Goal: Task Accomplishment & Management: Complete application form

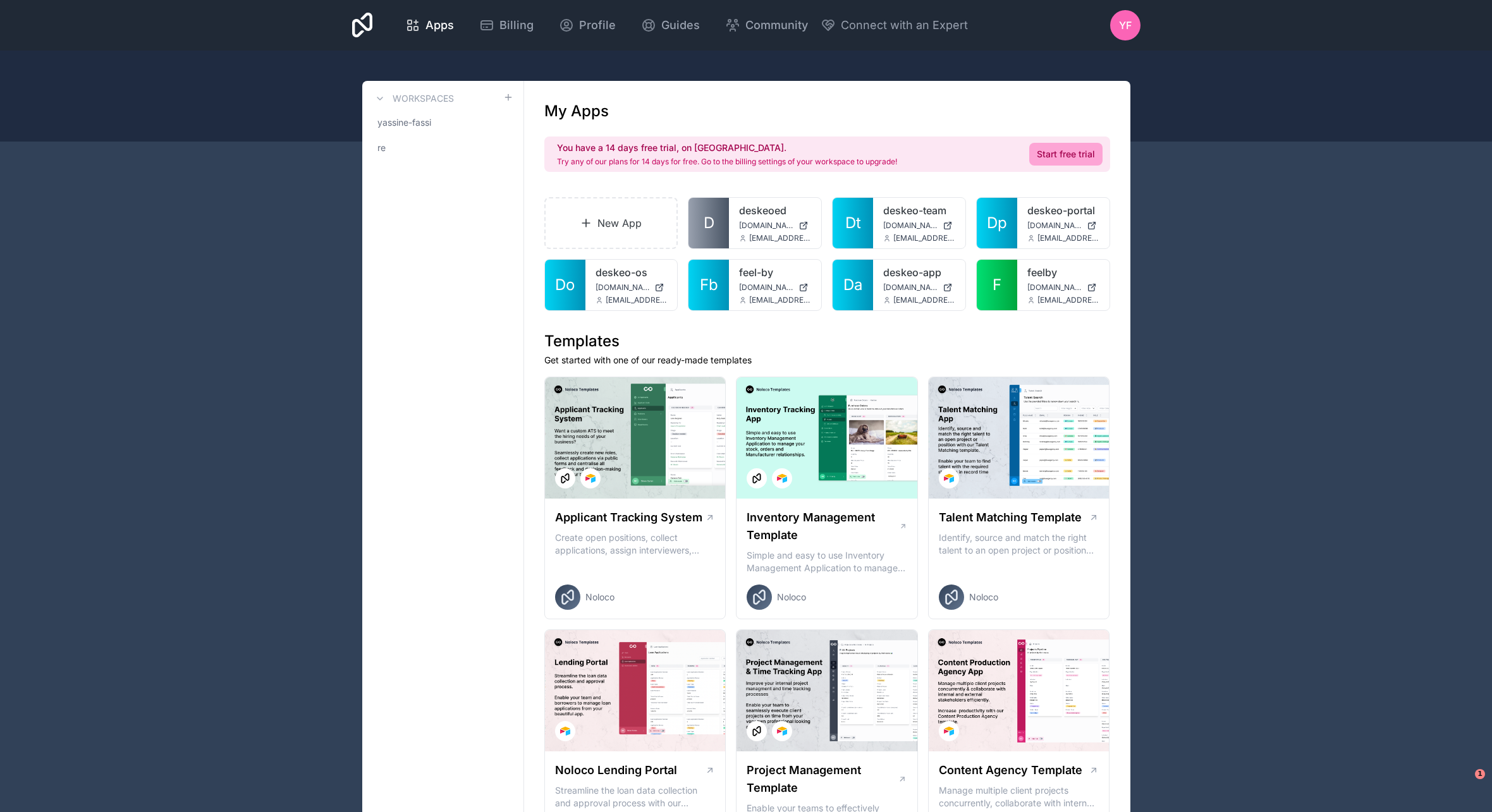
click at [0, 0] on icon at bounding box center [0, 0] width 0 height 0
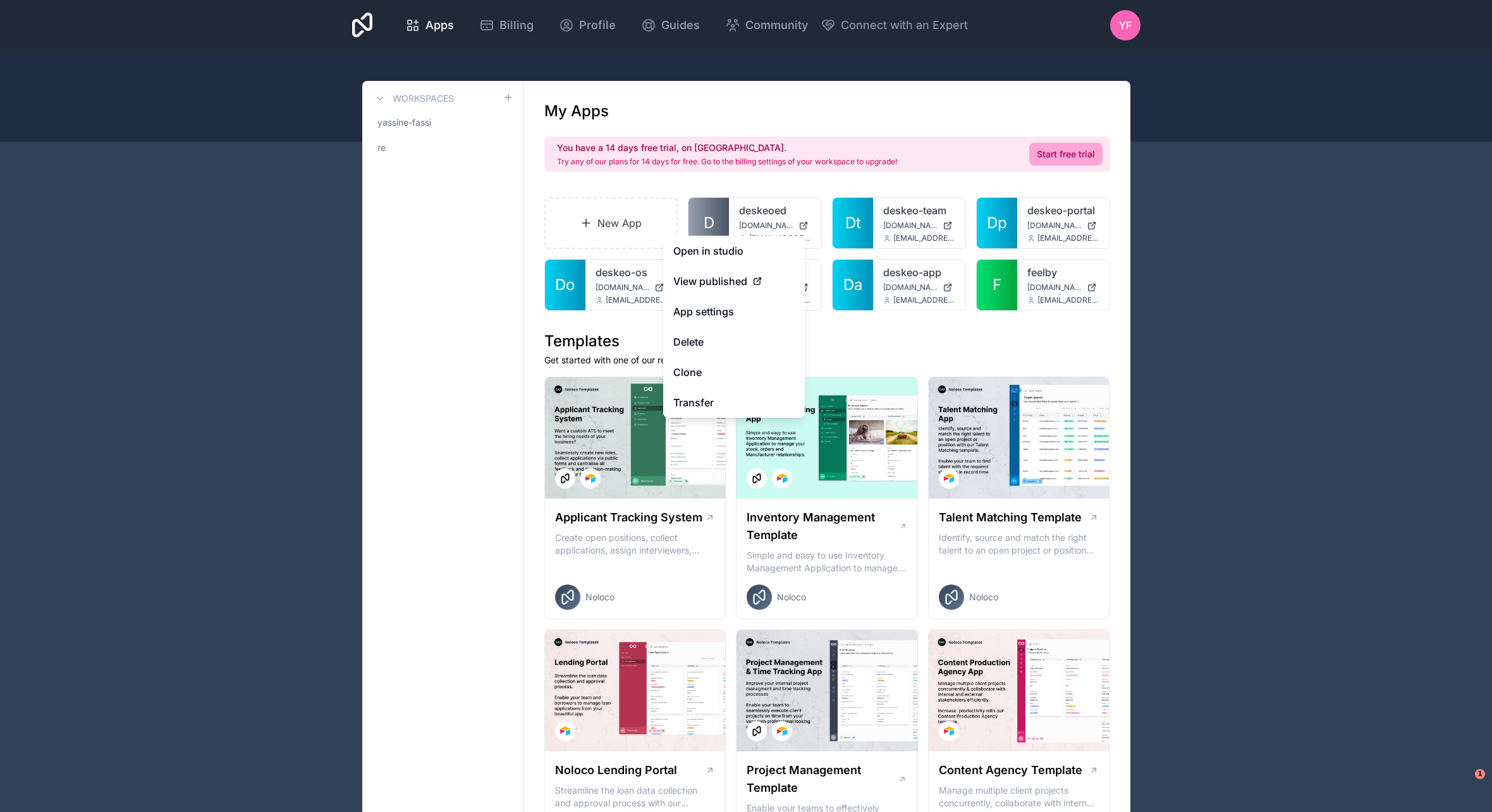
click at [715, 351] on button "Delete" at bounding box center [734, 341] width 142 height 30
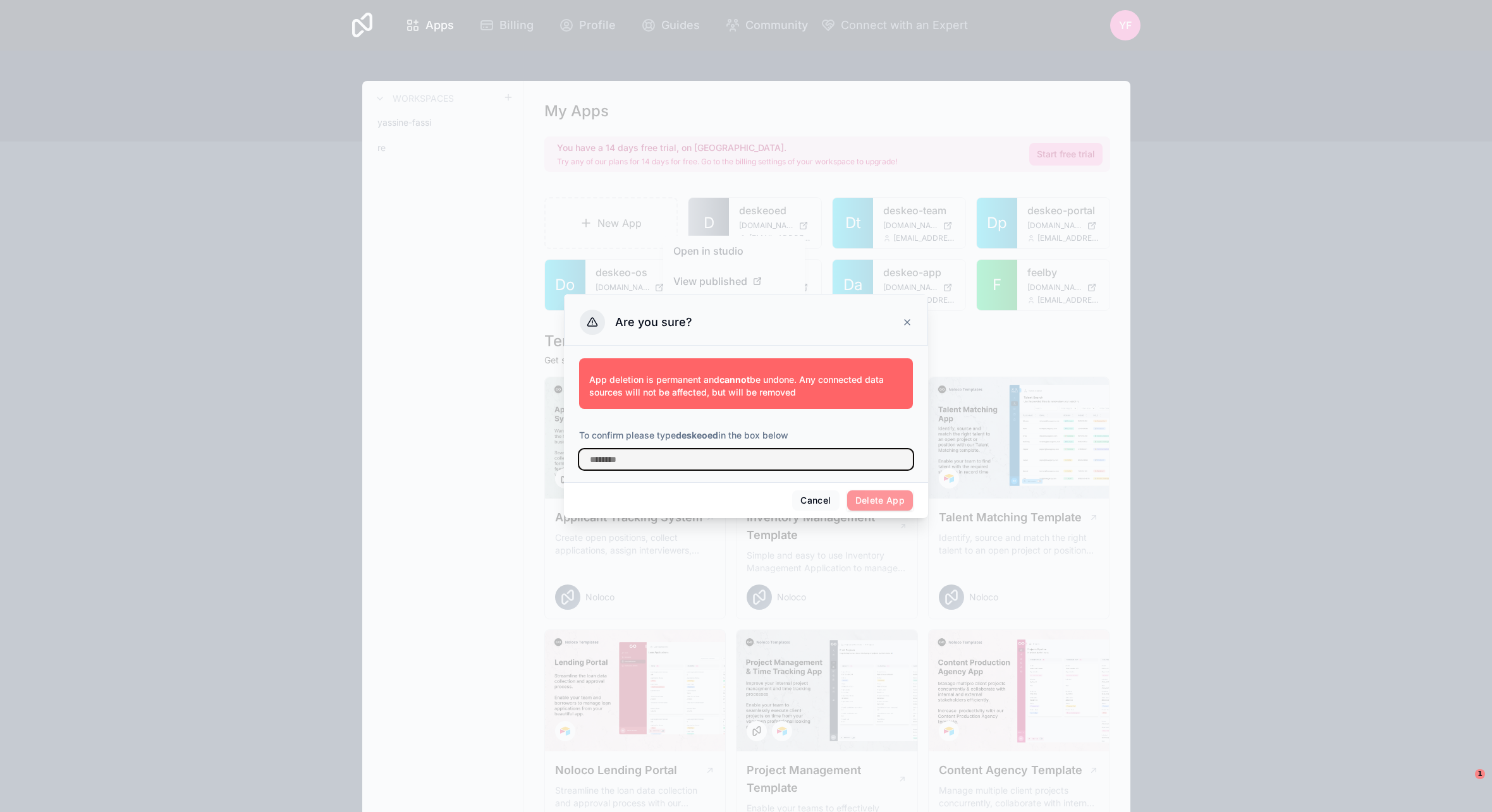
click at [792, 450] on input "text" at bounding box center [746, 459] width 334 height 20
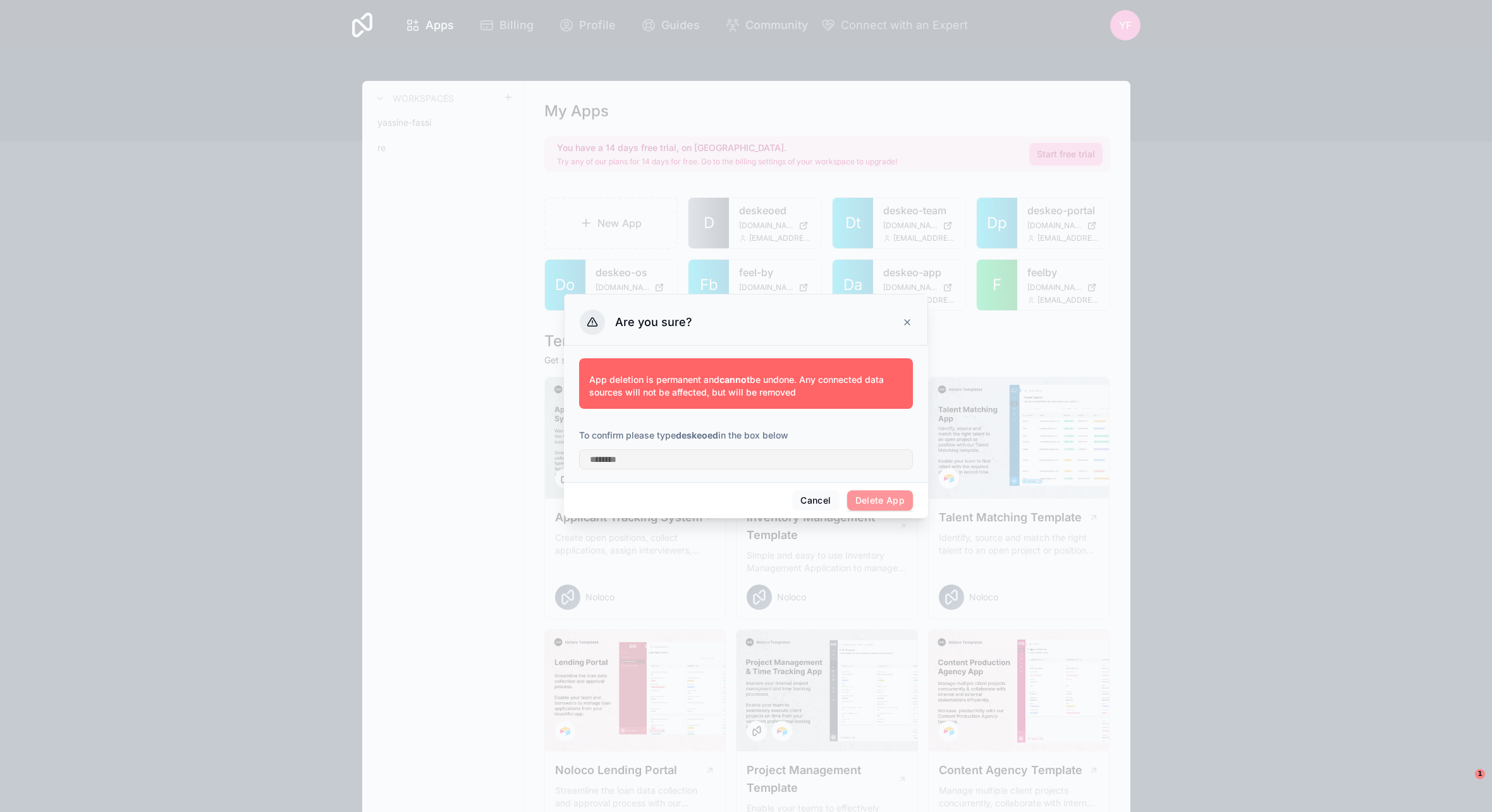
click at [810, 500] on button "Cancel" at bounding box center [815, 500] width 47 height 20
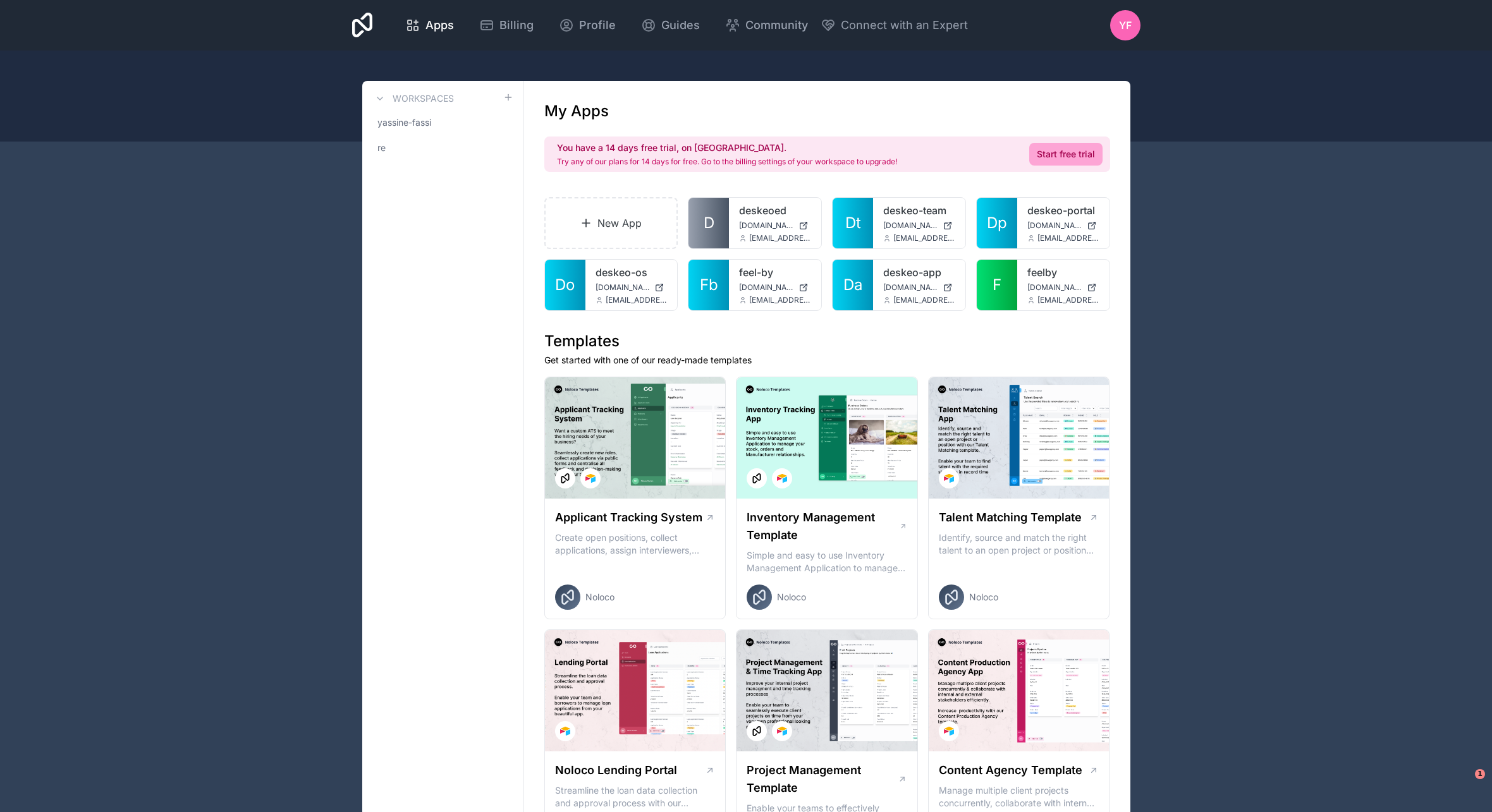
click at [639, 218] on link "New App" at bounding box center [611, 223] width 134 height 52
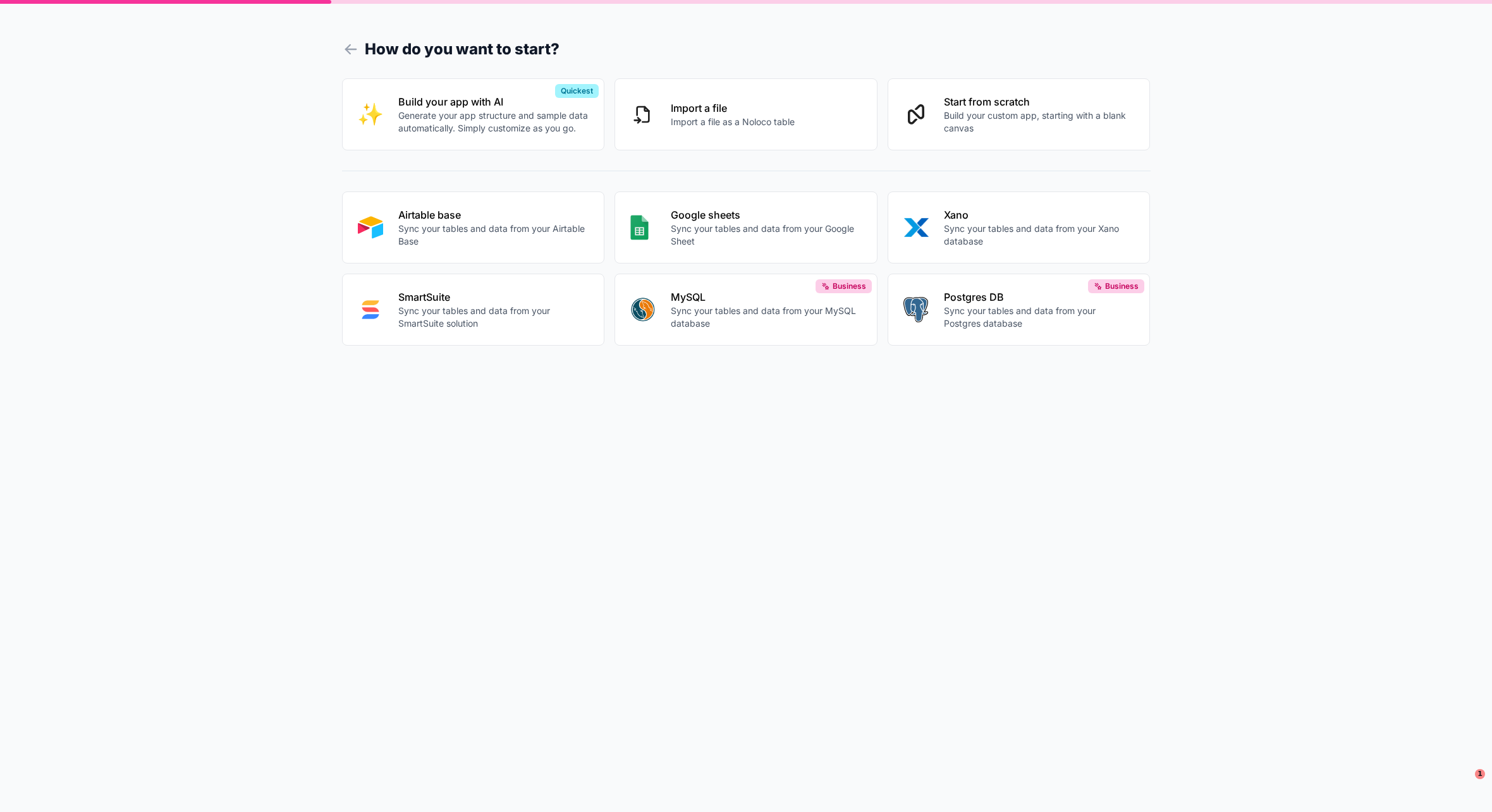
click at [457, 209] on p "Airtable base" at bounding box center [494, 215] width 191 height 15
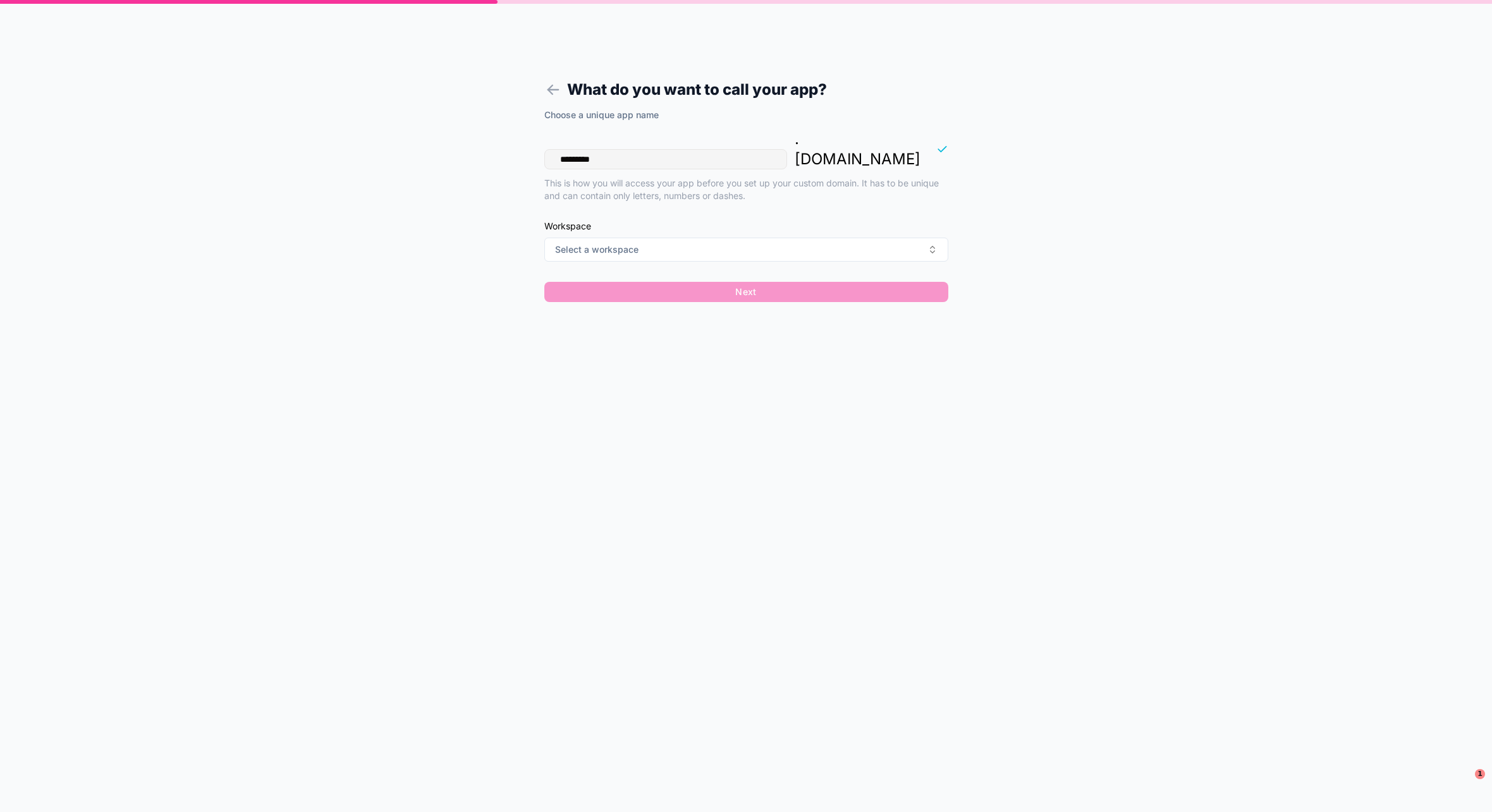
click at [620, 149] on input "*********" at bounding box center [665, 159] width 243 height 20
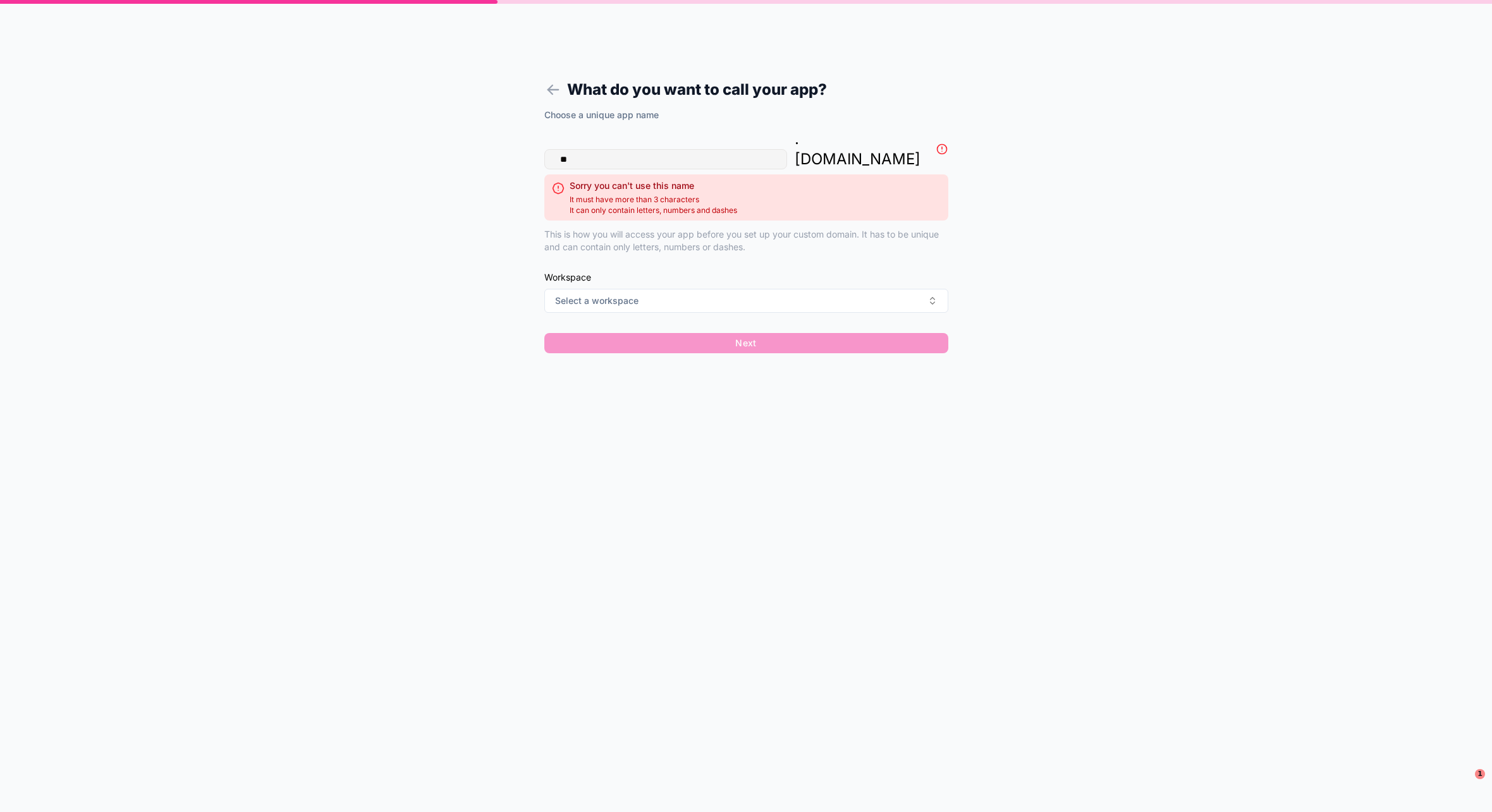
type input "*"
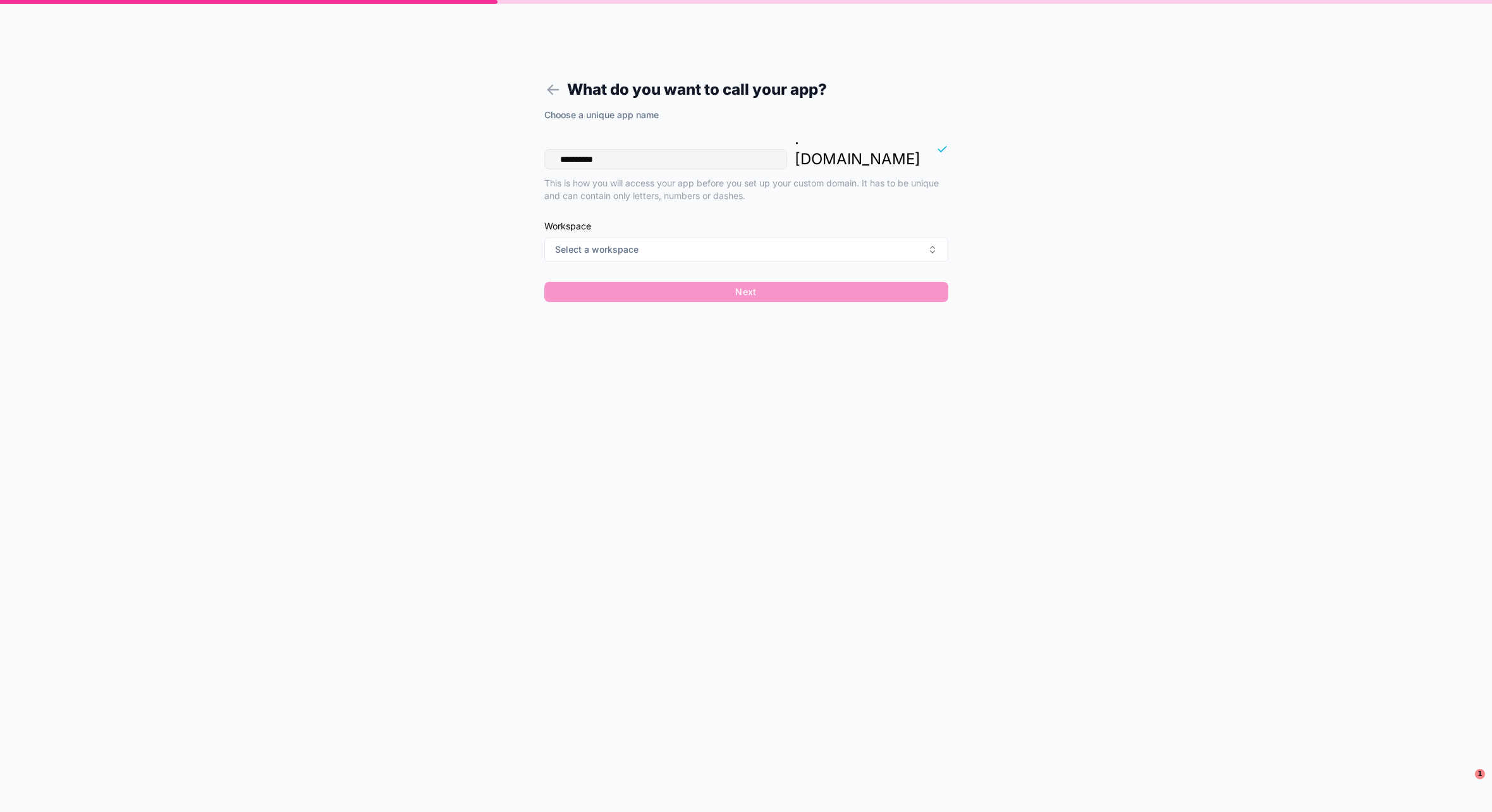
type input "**********"
click at [626, 243] on span "Select a workspace" at bounding box center [596, 249] width 83 height 13
click at [696, 238] on button "Select a workspace" at bounding box center [746, 250] width 404 height 24
click at [689, 281] on div "yassine-fassi" at bounding box center [746, 280] width 176 height 20
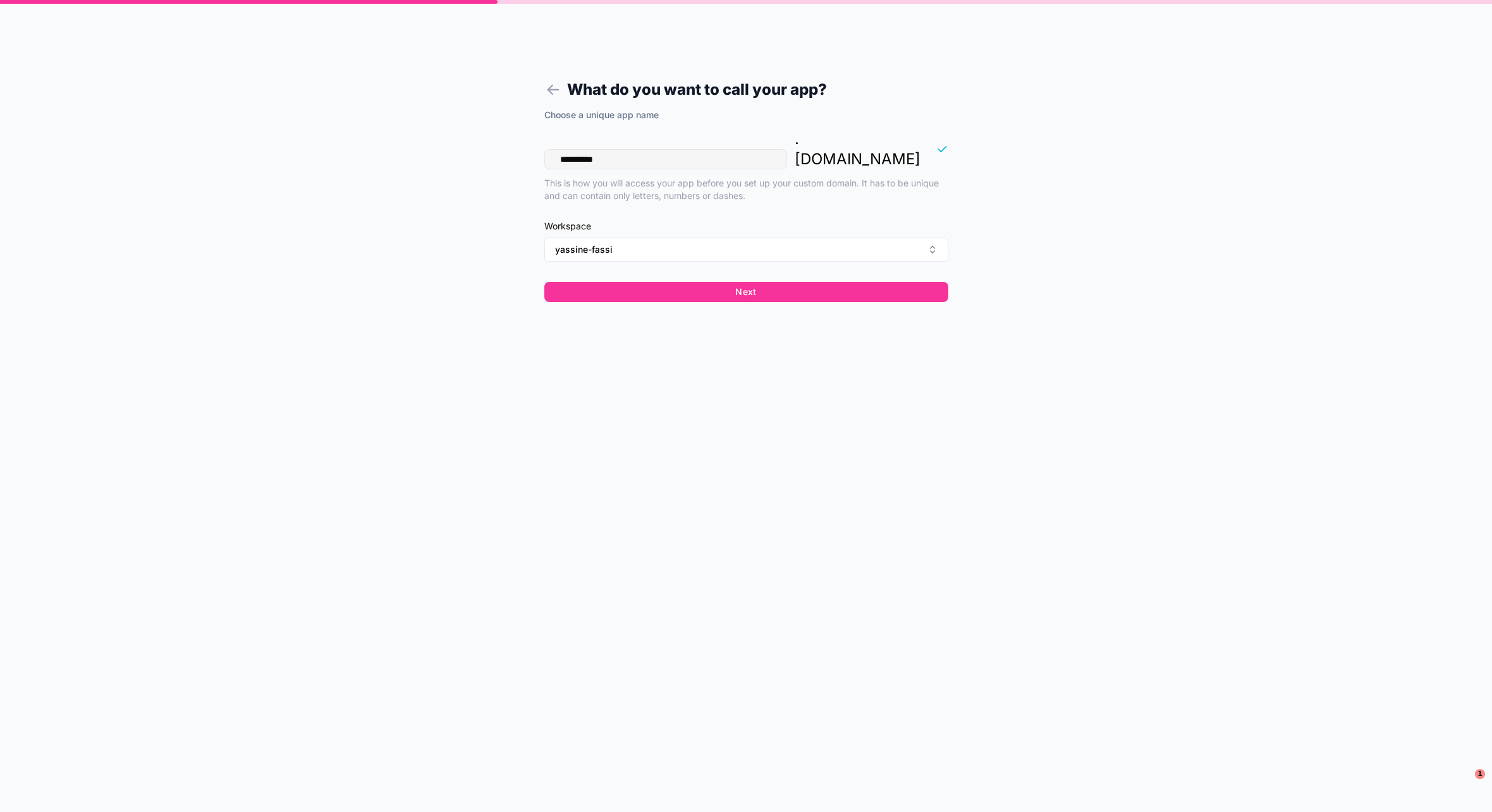
click at [684, 284] on div "**********" at bounding box center [746, 209] width 404 height 201
click at [697, 282] on button "Next" at bounding box center [746, 292] width 404 height 20
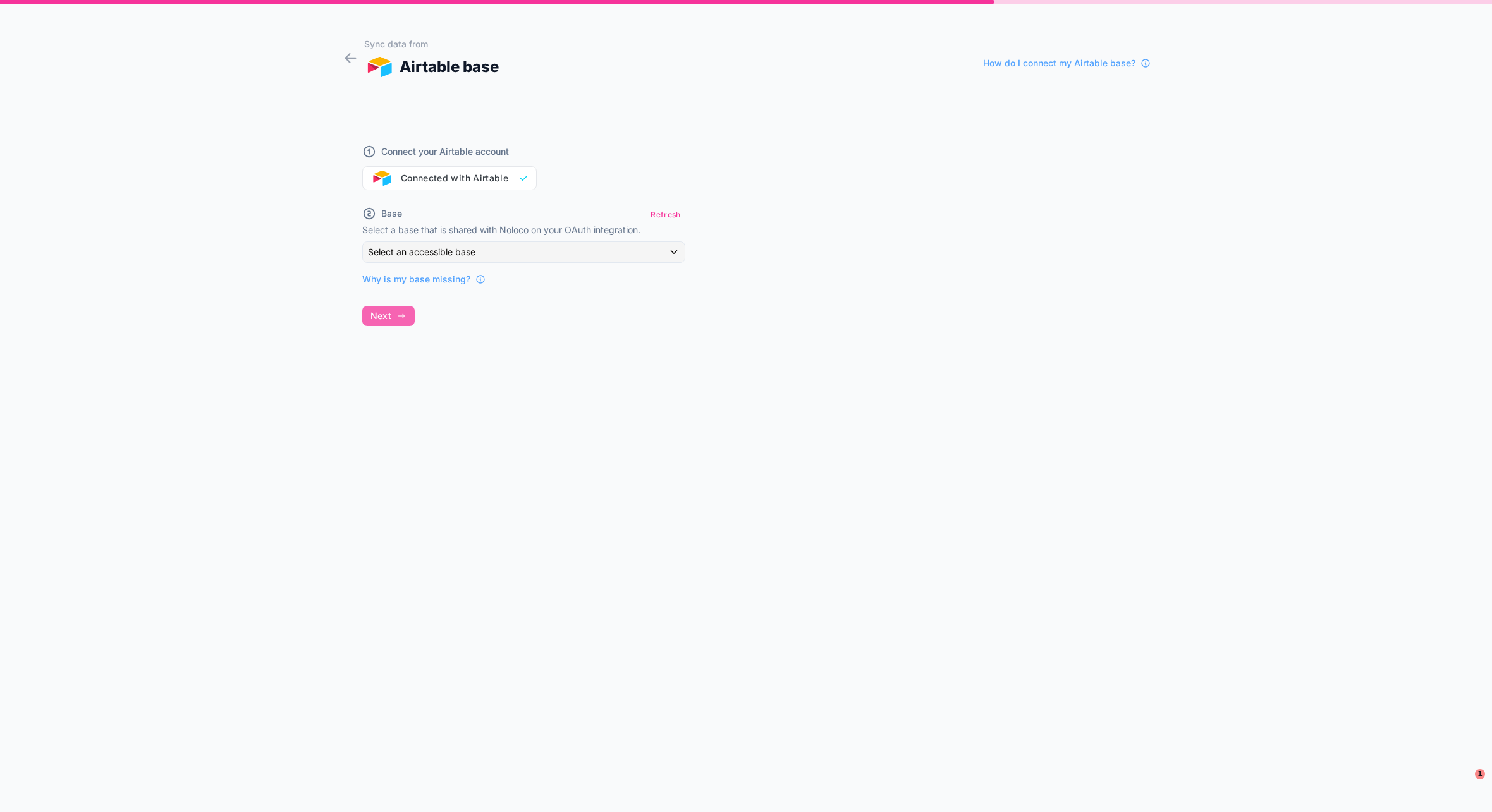
click at [238, 222] on div "Sync data from Airtable base How do I connect my Airtable base? Connect your Ai…" at bounding box center [746, 406] width 1492 height 812
click at [438, 236] on div "Base Refresh Select a base that is shared with Noloco on your OAuth integration…" at bounding box center [524, 245] width 323 height 80
click at [518, 246] on div "Select an accessible base" at bounding box center [523, 252] width 322 height 20
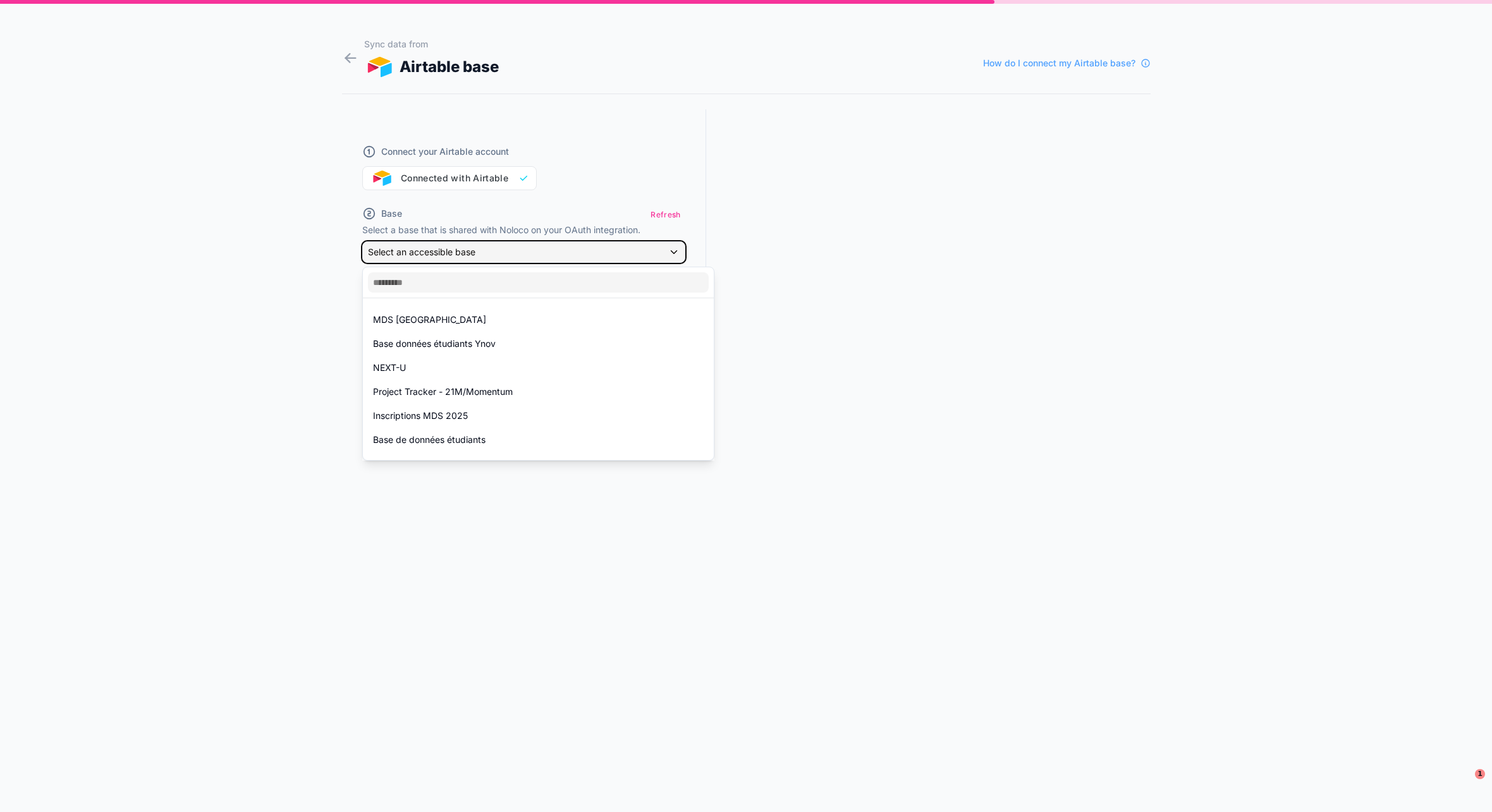
scroll to position [402, 0]
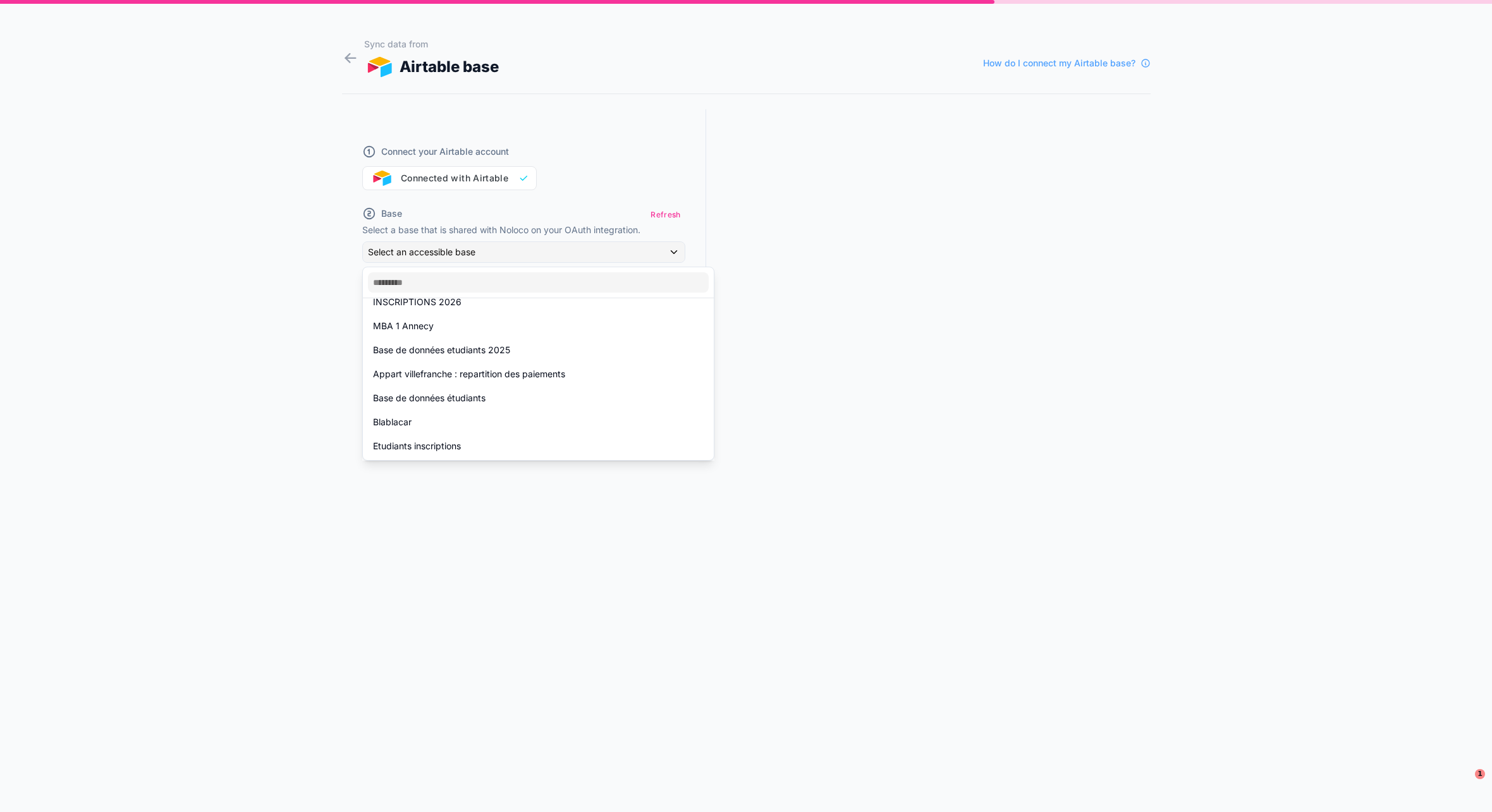
click at [394, 561] on div at bounding box center [746, 406] width 1492 height 812
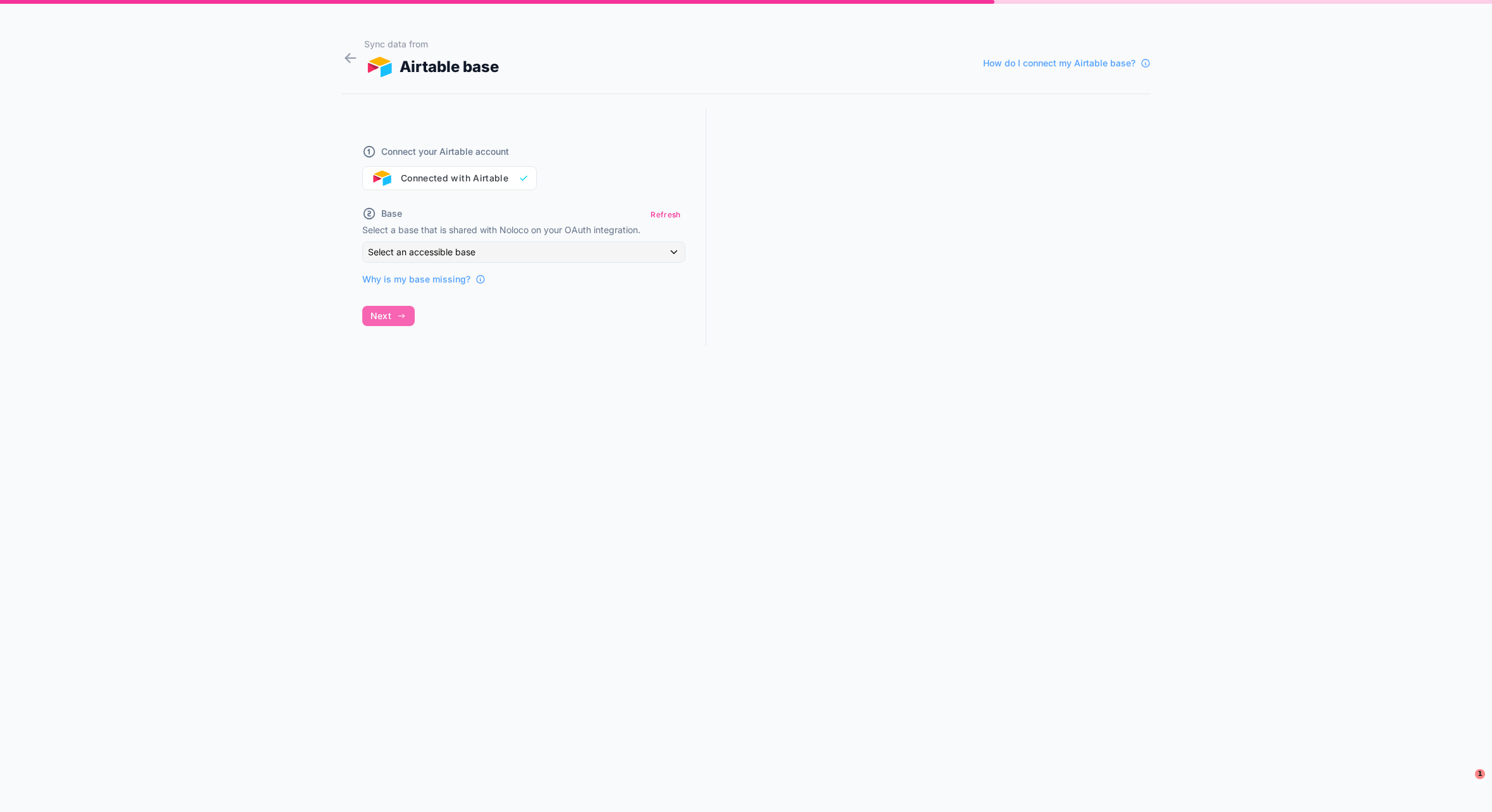
click at [669, 218] on button "Refresh" at bounding box center [665, 215] width 38 height 18
click at [508, 182] on div "Connect your Airtable account Connected with Airtable" at bounding box center [524, 160] width 323 height 61
click at [493, 173] on div "Connect your Airtable account Connected with Airtable" at bounding box center [524, 160] width 323 height 61
click at [533, 174] on div "Connect your Airtable account Connected with Airtable" at bounding box center [524, 160] width 323 height 61
click at [358, 69] on h1 "Sync data from Airtable base How do I connect my Airtable base?" at bounding box center [746, 59] width 809 height 41
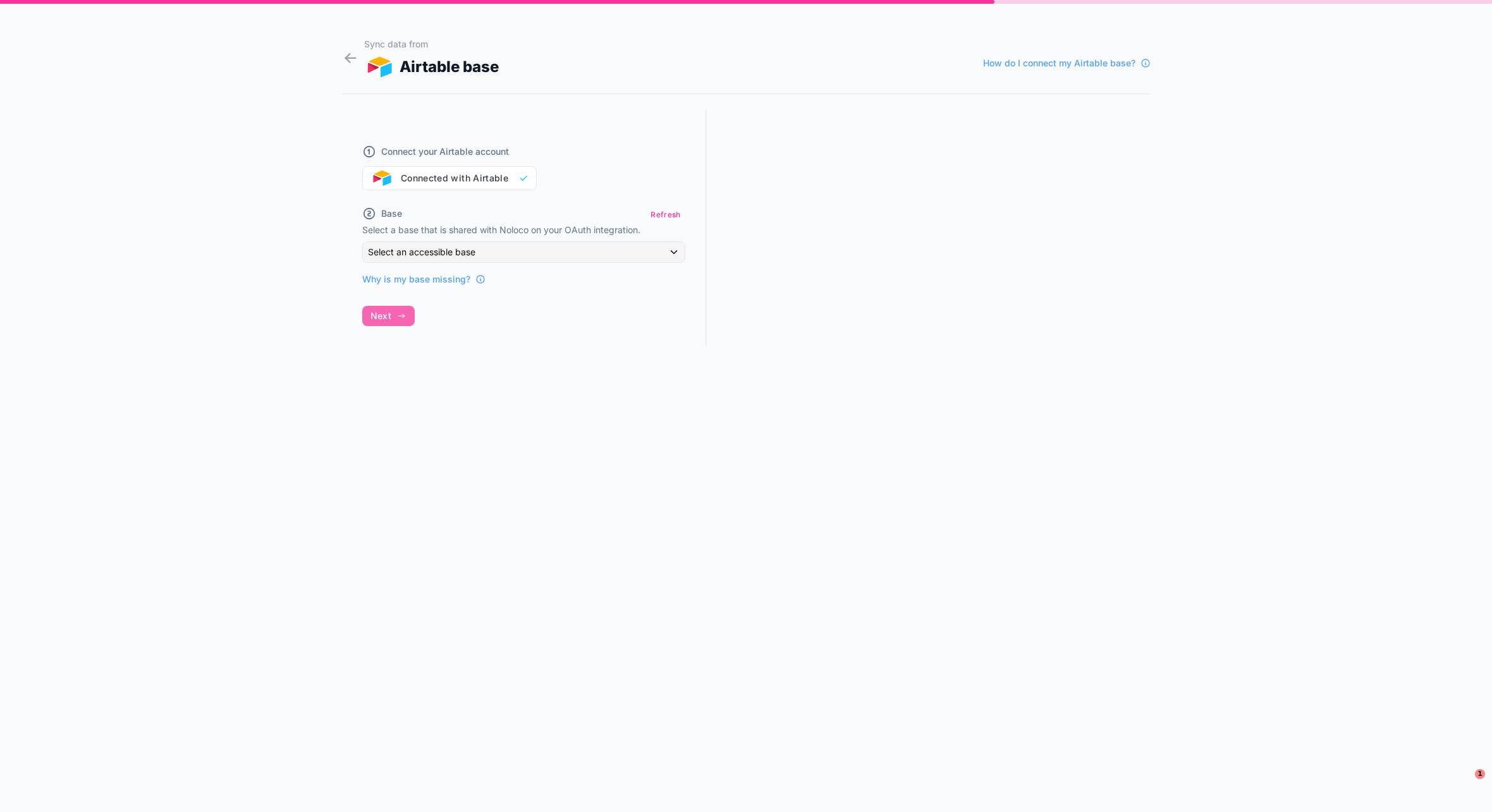
click at [353, 57] on icon at bounding box center [351, 59] width 17 height 18
